Goal: Transaction & Acquisition: Purchase product/service

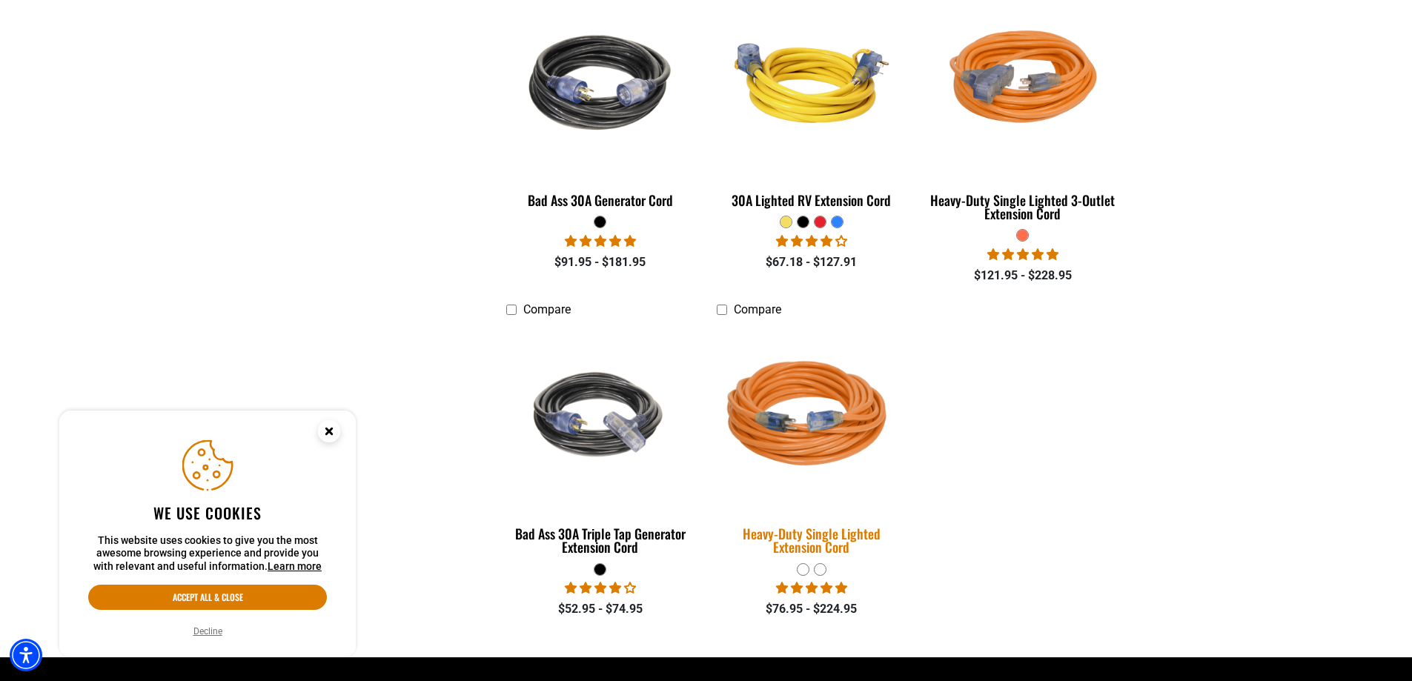
scroll to position [816, 0]
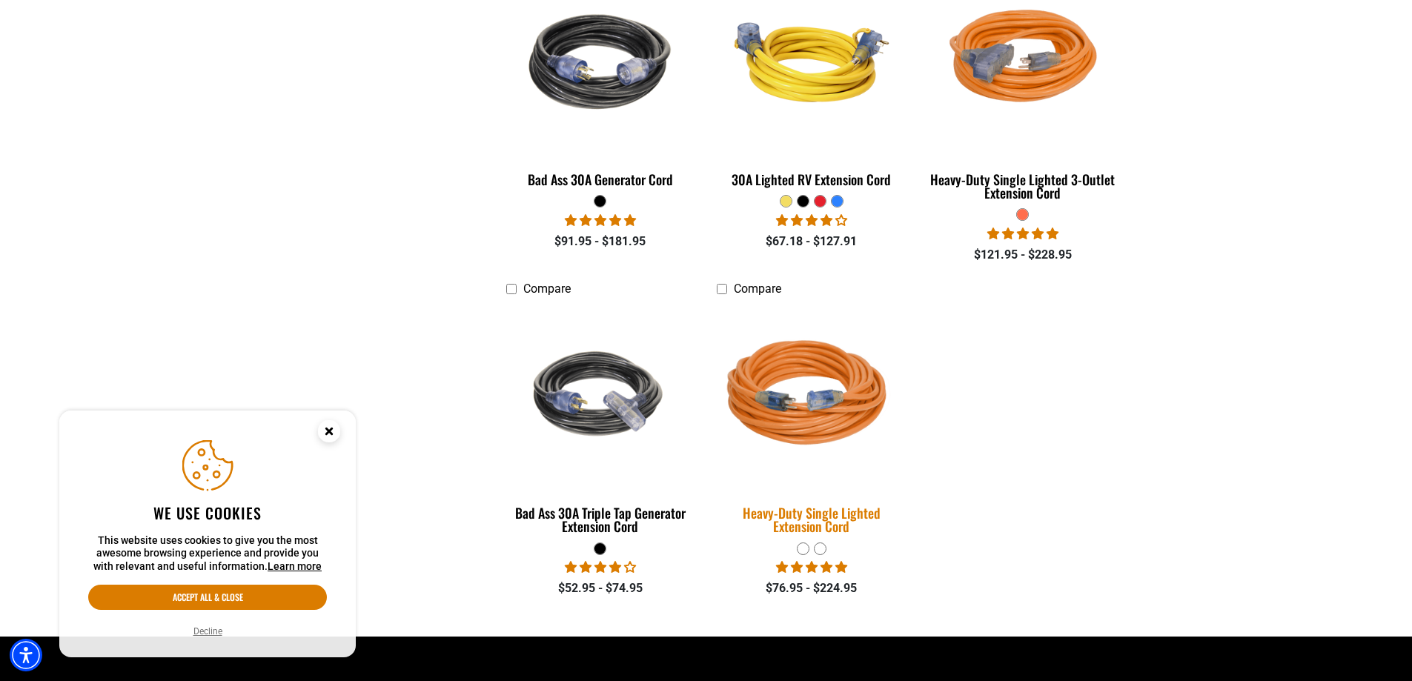
click at [801, 401] on img at bounding box center [812, 396] width 208 height 190
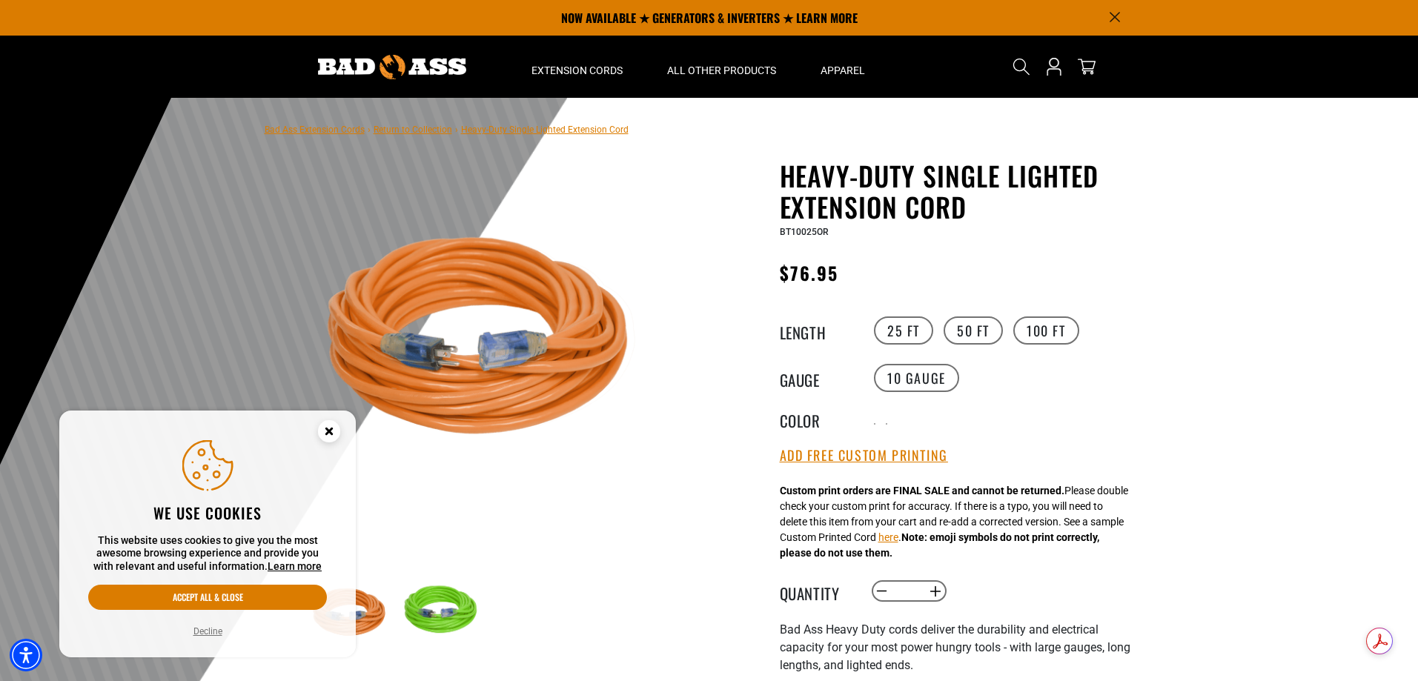
click at [325, 436] on circle "Close this option" at bounding box center [329, 431] width 22 height 22
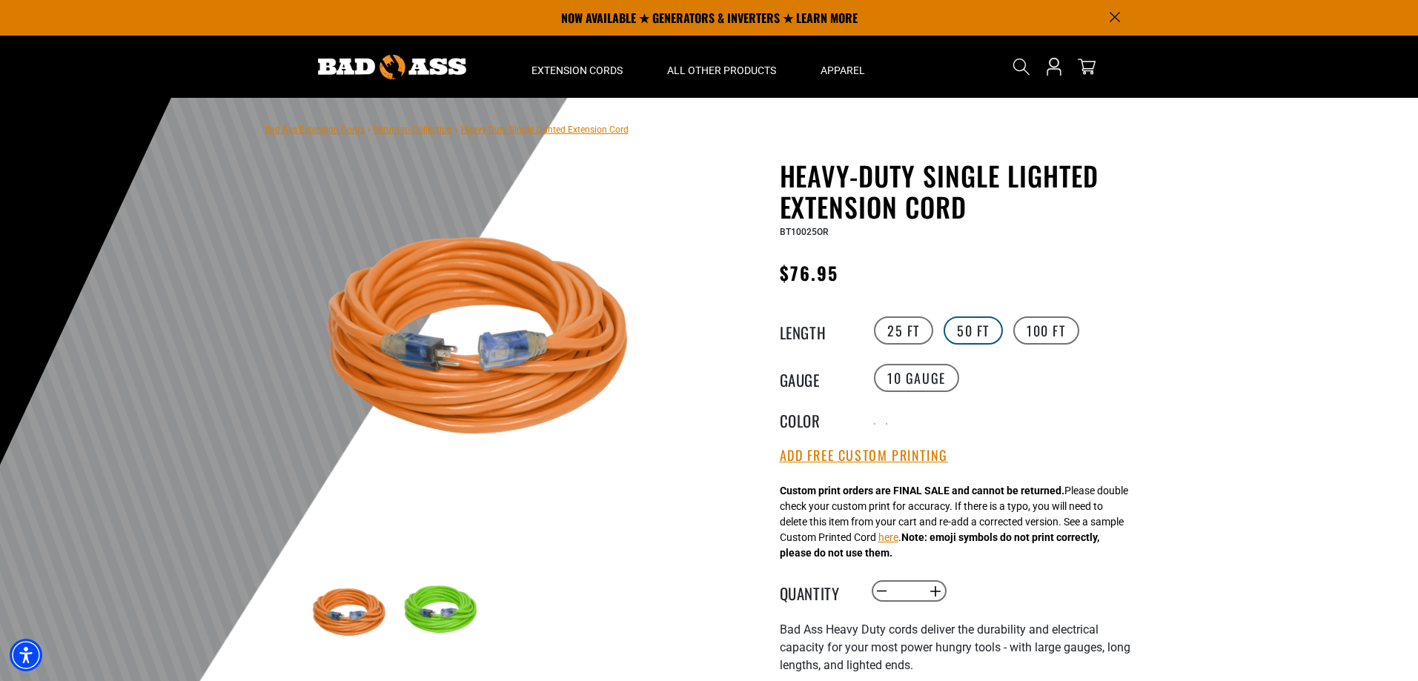
click at [965, 326] on label "50 FT" at bounding box center [973, 331] width 59 height 28
click at [1035, 326] on label "100 FT" at bounding box center [1047, 331] width 66 height 28
click at [977, 334] on label "50 FT" at bounding box center [973, 331] width 59 height 28
click at [909, 331] on label "25 FT" at bounding box center [903, 331] width 59 height 28
click at [978, 328] on label "50 FT" at bounding box center [973, 331] width 59 height 28
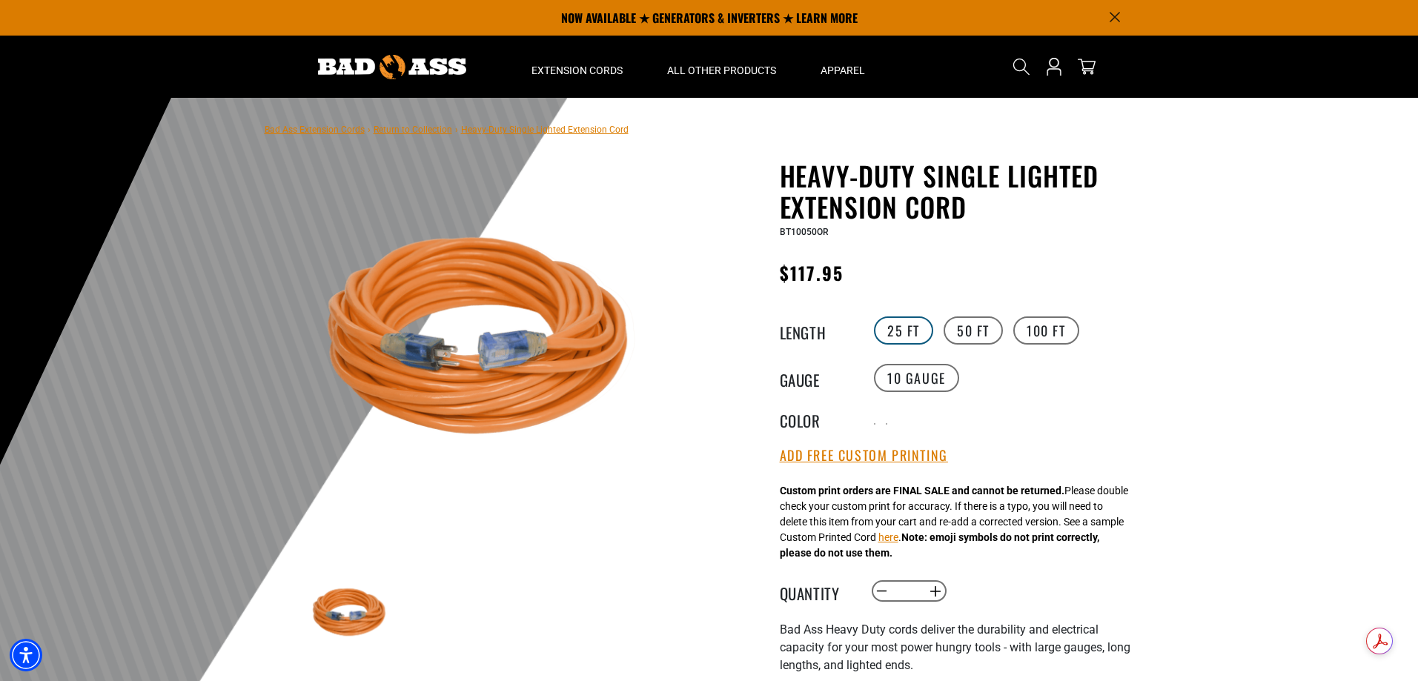
click at [920, 330] on label "25 FT" at bounding box center [903, 331] width 59 height 28
click at [889, 425] on div at bounding box center [888, 425] width 1 height 1
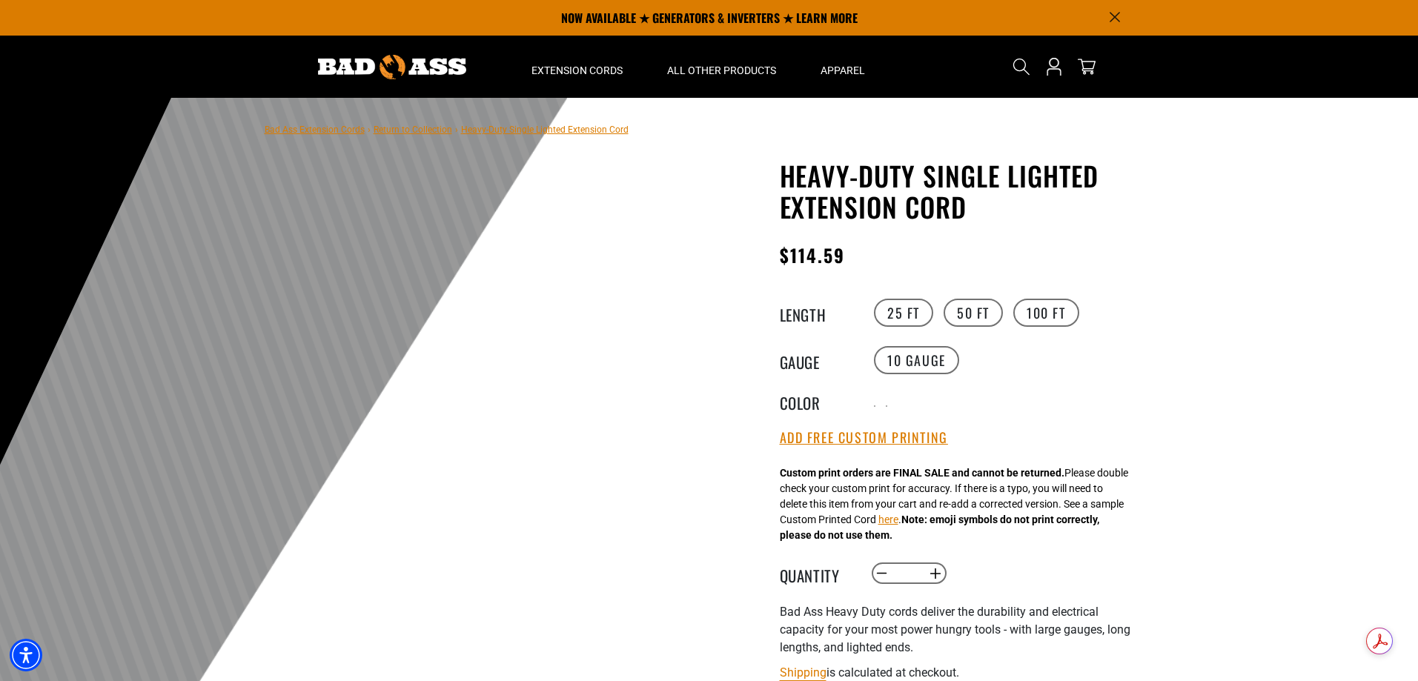
click at [877, 405] on div "Radio button Radio button" at bounding box center [1006, 402] width 273 height 22
click at [875, 403] on label "Radio button" at bounding box center [876, 402] width 4 height 16
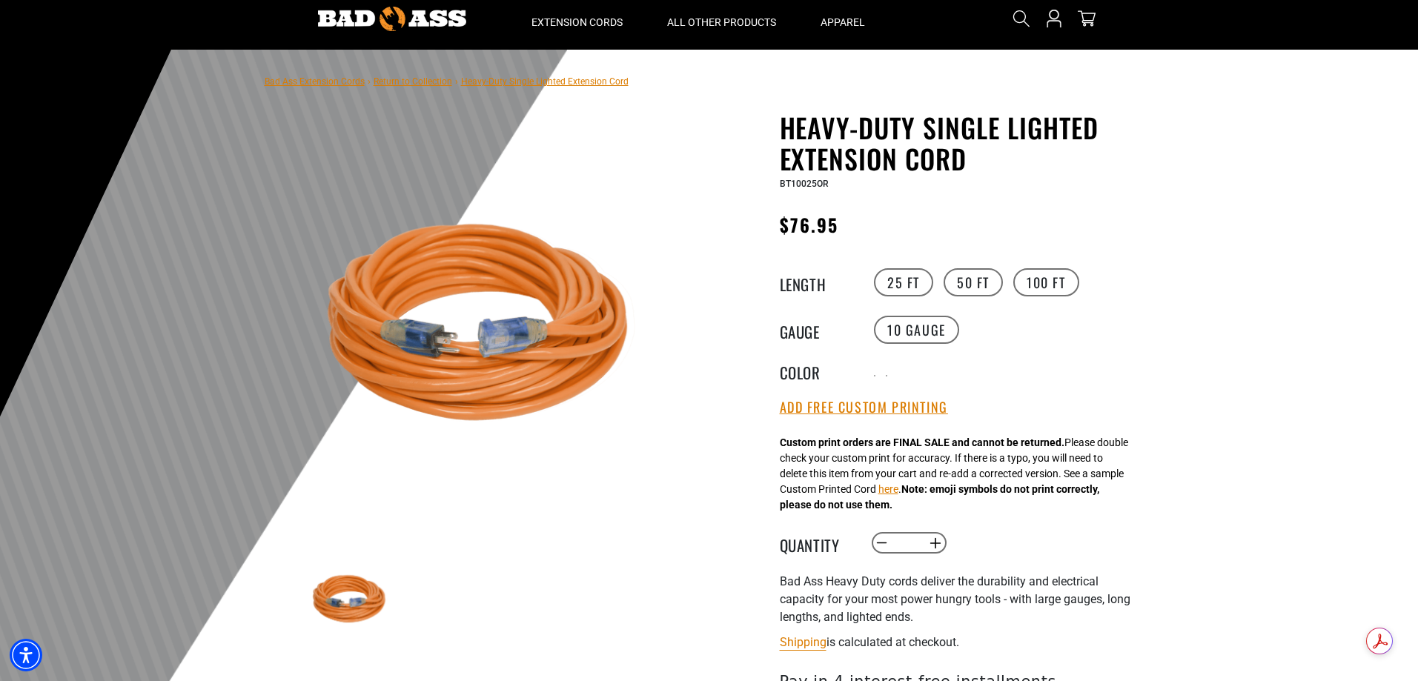
scroll to position [74, 0]
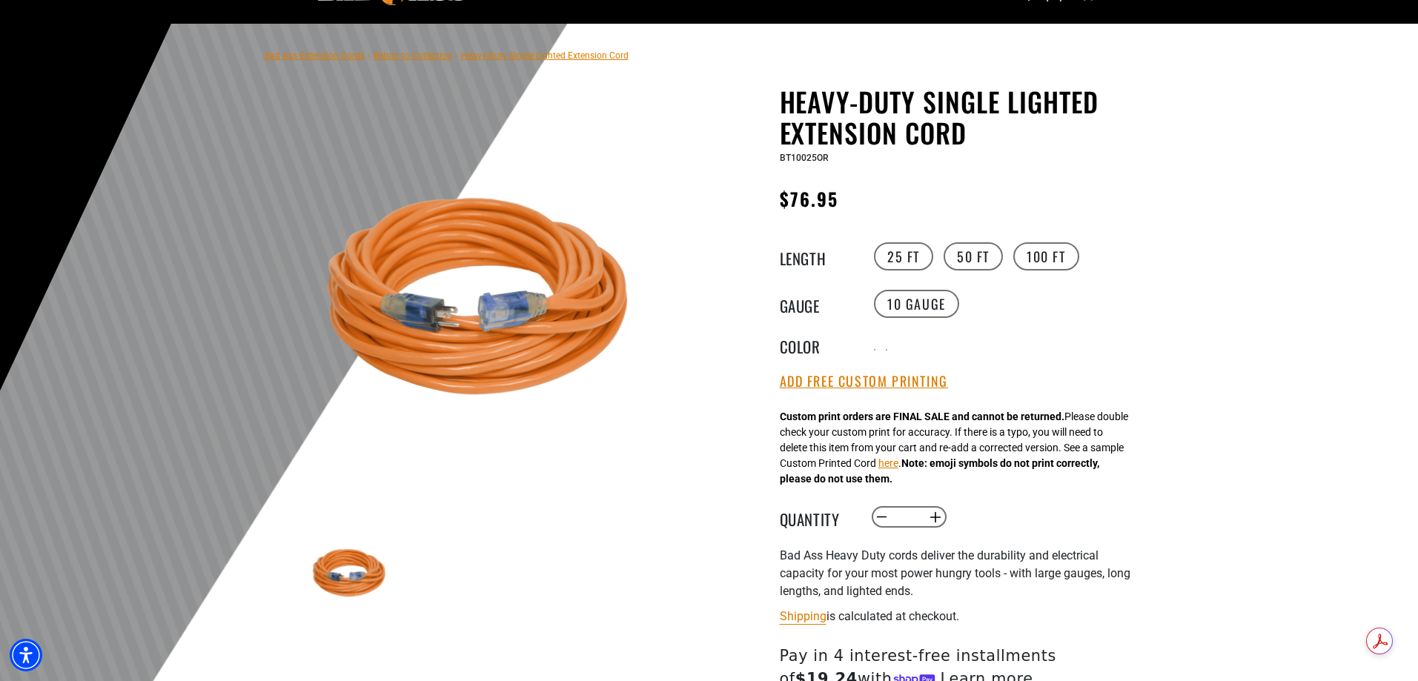
click at [364, 556] on img at bounding box center [351, 575] width 86 height 86
click at [968, 261] on label "50 FT" at bounding box center [973, 256] width 59 height 28
click at [916, 254] on label "25 FT" at bounding box center [903, 256] width 59 height 28
click at [890, 346] on label "Radio button" at bounding box center [888, 346] width 4 height 16
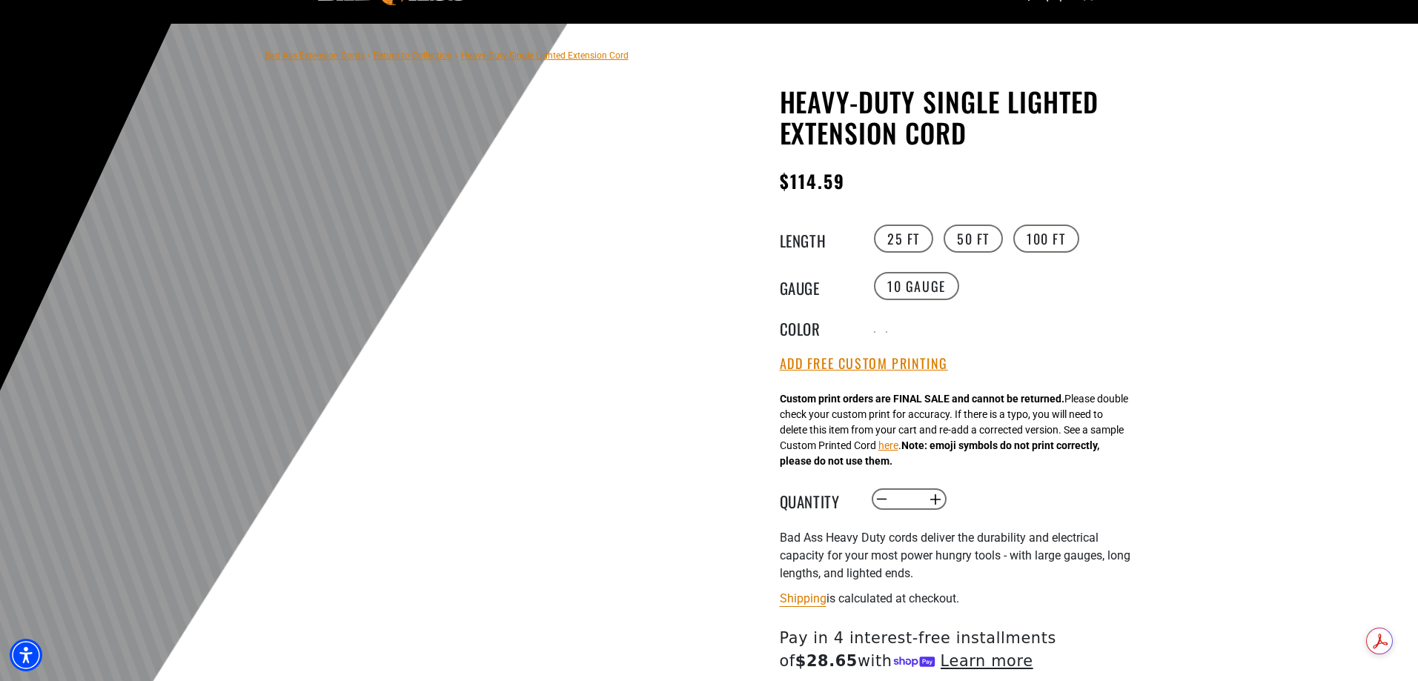
click at [873, 327] on div "Radio button Radio button" at bounding box center [1006, 328] width 273 height 22
click at [876, 328] on label "Radio button" at bounding box center [876, 328] width 4 height 16
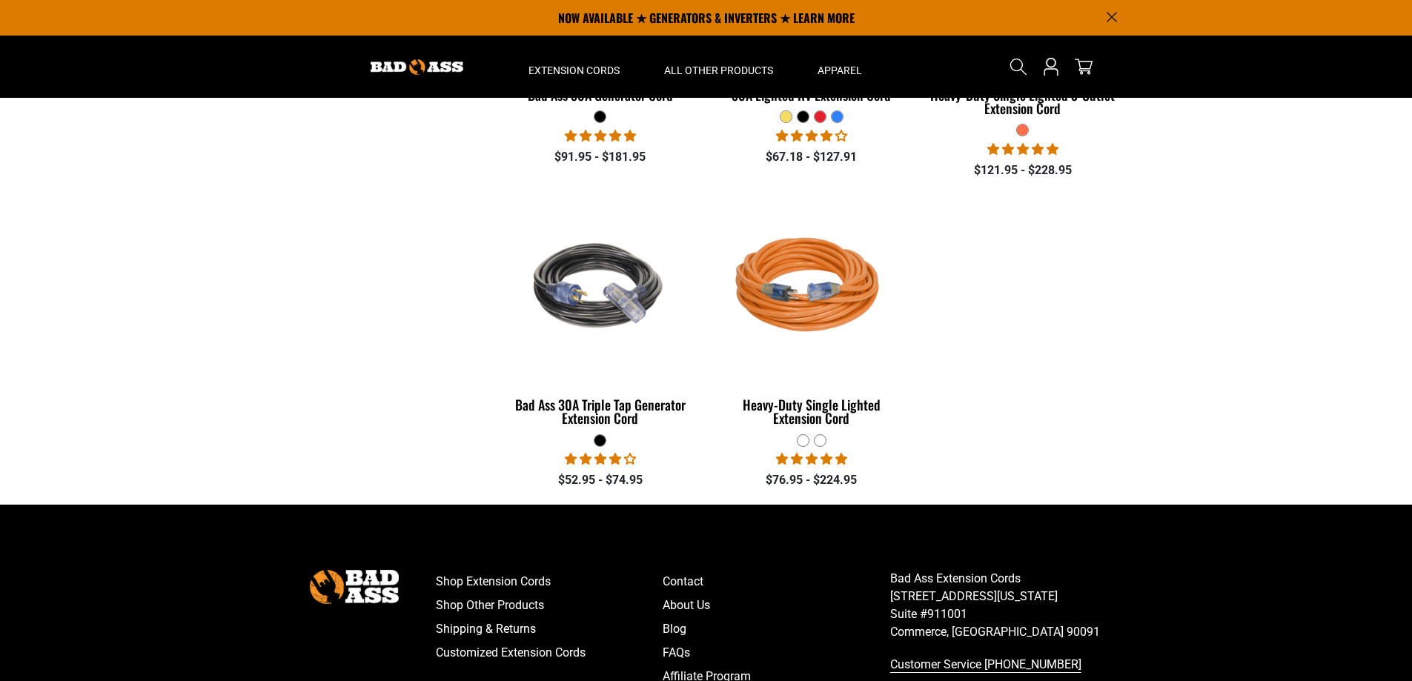
scroll to position [297, 0]
